Goal: Task Accomplishment & Management: Use online tool/utility

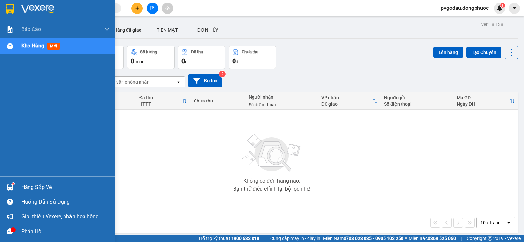
click at [37, 187] on div "Hàng sắp về" at bounding box center [65, 188] width 88 height 10
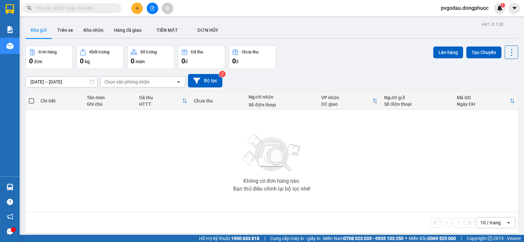
click at [27, 104] on section "Kết quả tìm kiếm ( 0 ) Bộ lọc No Data pvgodau.dongphuoc 1 Báo cáo Mẫu 1: Báo cá…" at bounding box center [262, 121] width 524 height 242
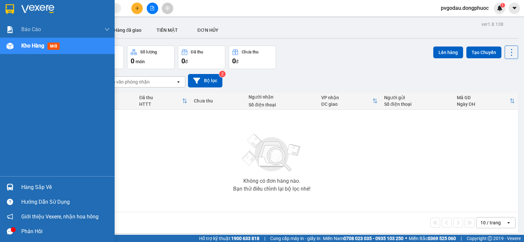
click at [39, 47] on span "Kho hàng" at bounding box center [32, 46] width 23 height 6
click at [34, 187] on div "Hàng sắp về" at bounding box center [65, 188] width 88 height 10
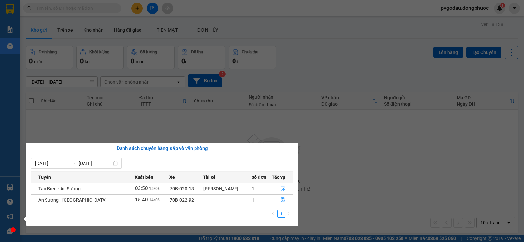
click at [15, 185] on div "Báo cáo Mẫu 1: Báo cáo dòng tiền theo nhân viên Mẫu 1: Báo cáo dòng tiền theo n…" at bounding box center [10, 121] width 20 height 242
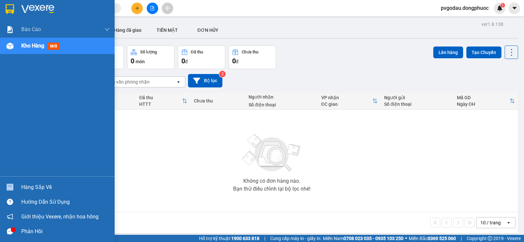
click at [15, 185] on div at bounding box center [9, 187] width 11 height 11
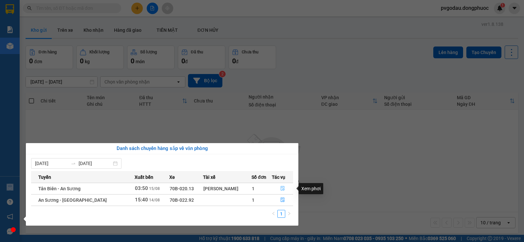
click at [281, 190] on icon "file-done" at bounding box center [283, 188] width 5 height 5
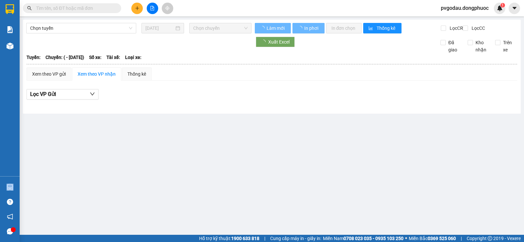
type input "[DATE]"
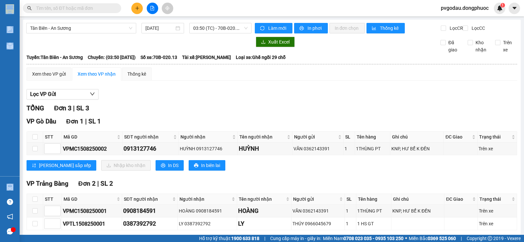
scroll to position [35, 0]
